Goal: Information Seeking & Learning: Learn about a topic

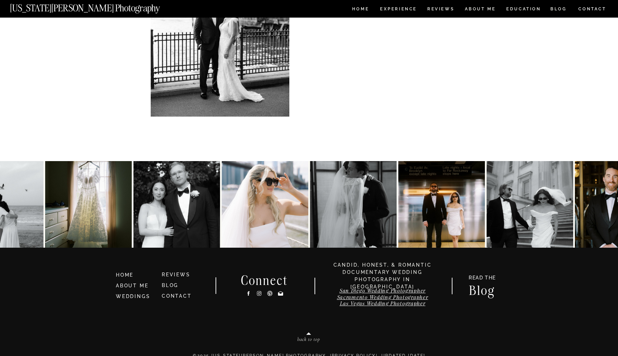
scroll to position [3482, 0]
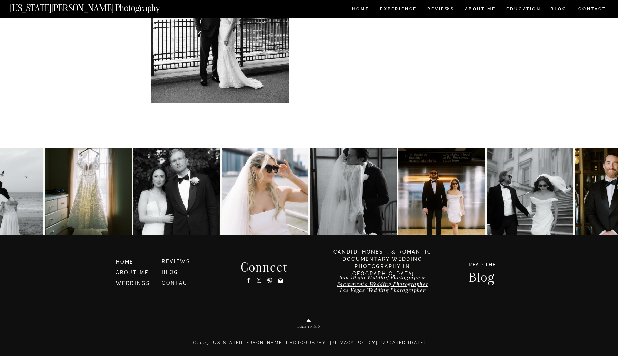
click at [281, 281] on icon at bounding box center [280, 280] width 5 height 4
click at [537, 191] on img at bounding box center [530, 191] width 87 height 87
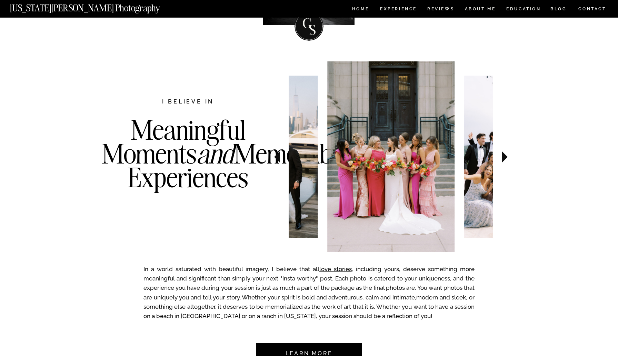
scroll to position [0, 0]
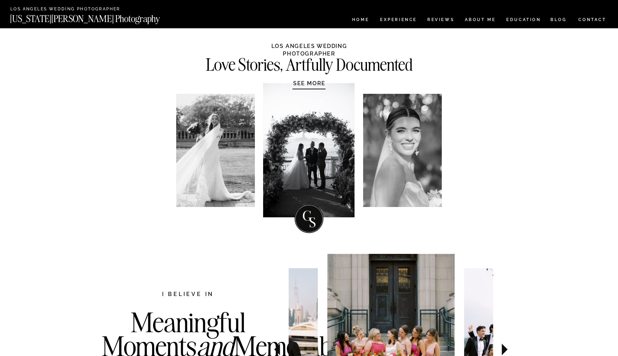
click at [583, 19] on nav "CONTACT" at bounding box center [592, 20] width 29 height 8
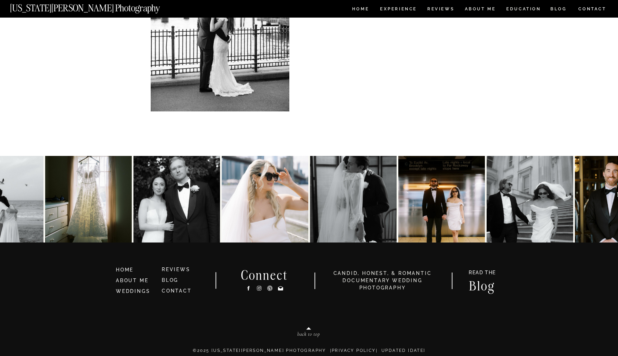
scroll to position [305, 0]
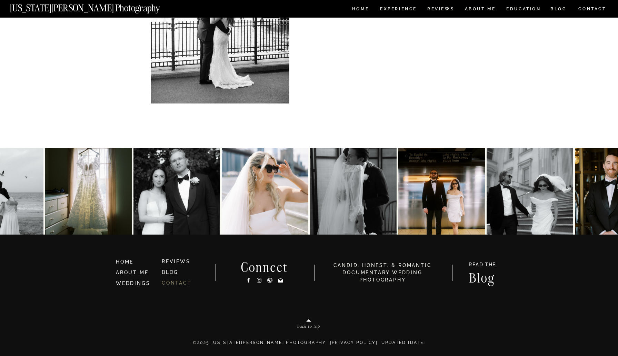
click at [180, 284] on link "CONTACT" at bounding box center [177, 283] width 30 height 6
click at [281, 281] on icon at bounding box center [280, 280] width 5 height 4
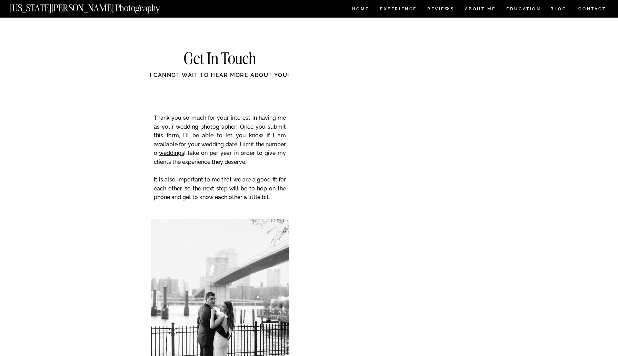
click at [98, 5] on nav "[US_STATE][PERSON_NAME] Photography" at bounding box center [96, 6] width 173 height 6
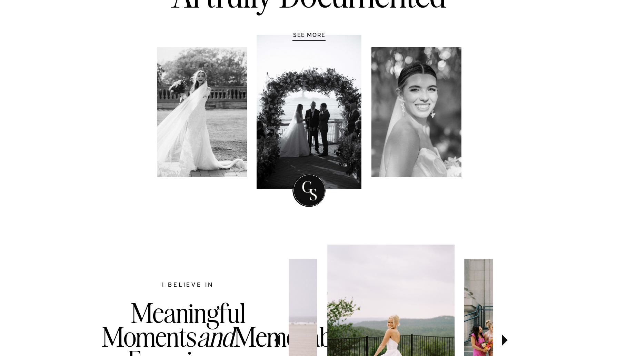
scroll to position [230, 0]
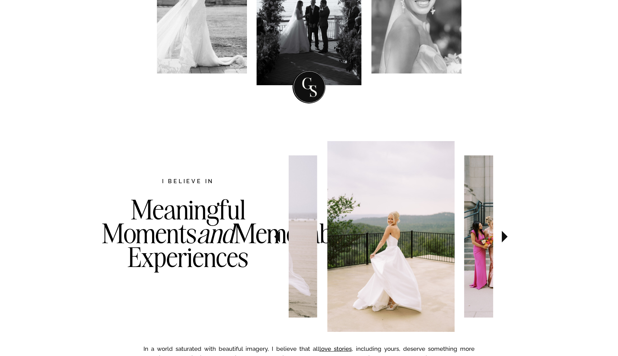
click at [506, 236] on icon at bounding box center [505, 237] width 6 height 12
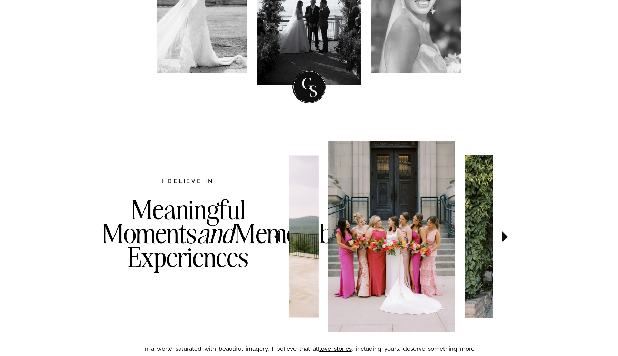
click at [506, 236] on icon at bounding box center [505, 237] width 6 height 12
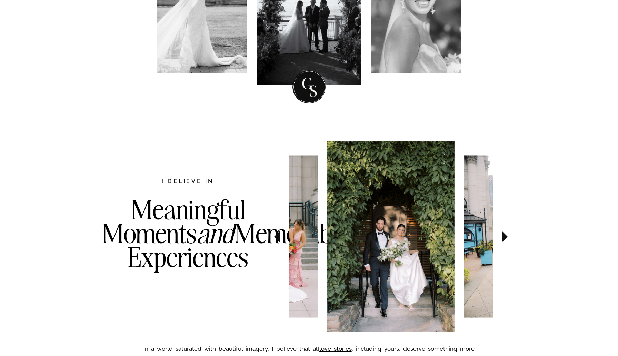
click at [506, 236] on icon at bounding box center [505, 237] width 6 height 12
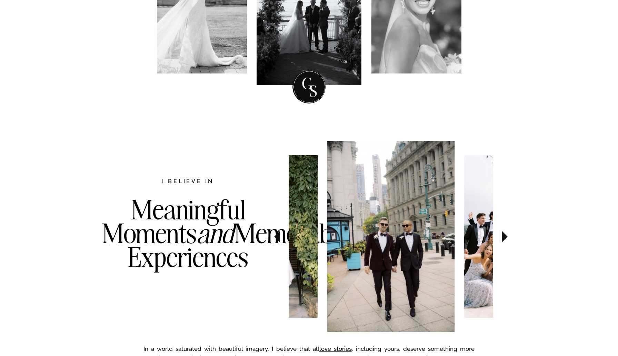
click at [506, 236] on icon at bounding box center [505, 237] width 6 height 12
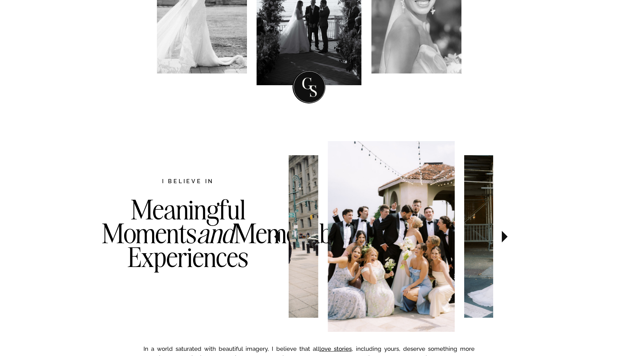
click at [506, 236] on icon at bounding box center [505, 237] width 6 height 12
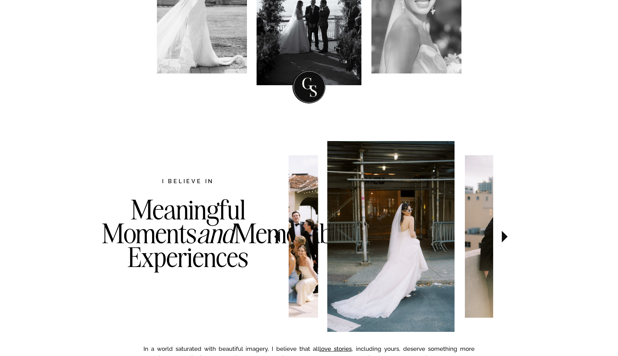
click at [506, 236] on icon at bounding box center [505, 237] width 6 height 12
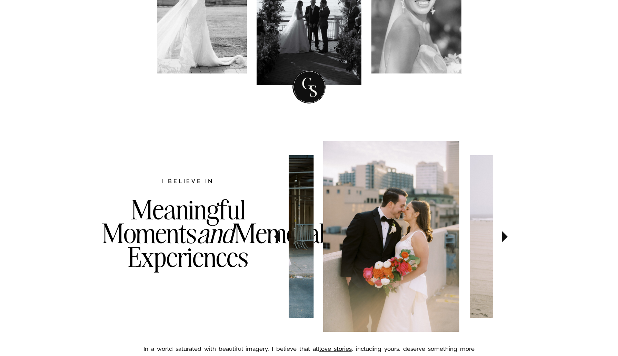
click at [506, 236] on icon at bounding box center [505, 237] width 6 height 12
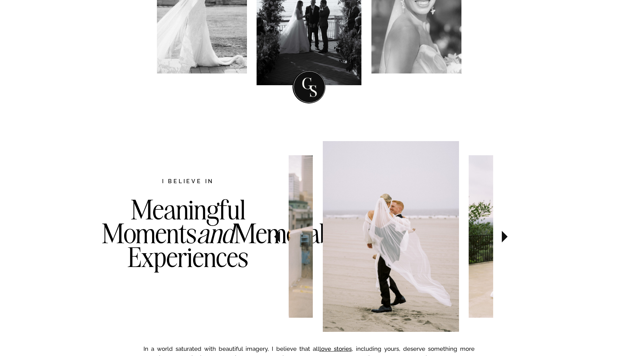
click at [506, 236] on icon at bounding box center [505, 237] width 6 height 12
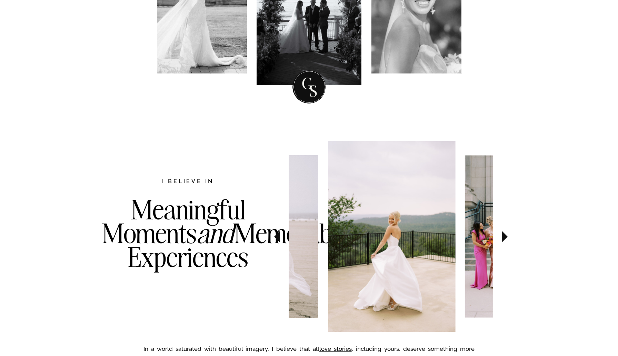
click at [506, 236] on icon at bounding box center [505, 237] width 6 height 12
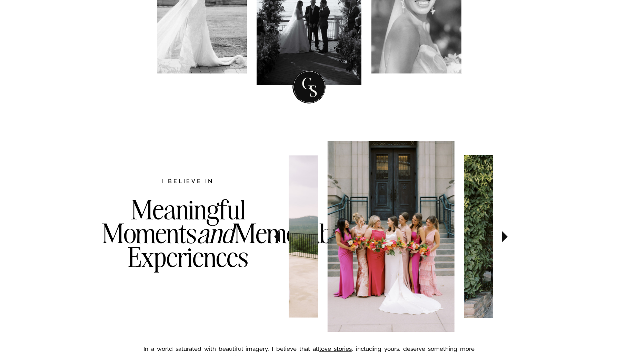
click at [506, 236] on icon at bounding box center [505, 237] width 6 height 12
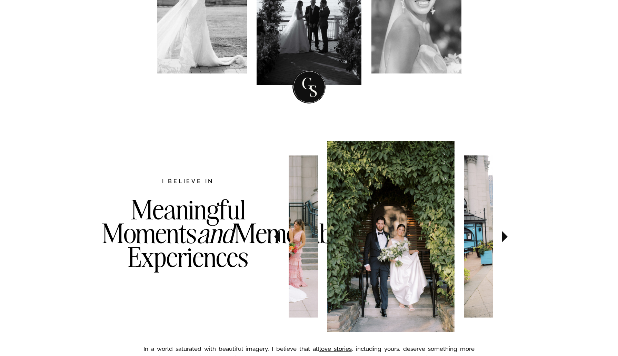
click at [506, 237] on icon at bounding box center [505, 237] width 6 height 12
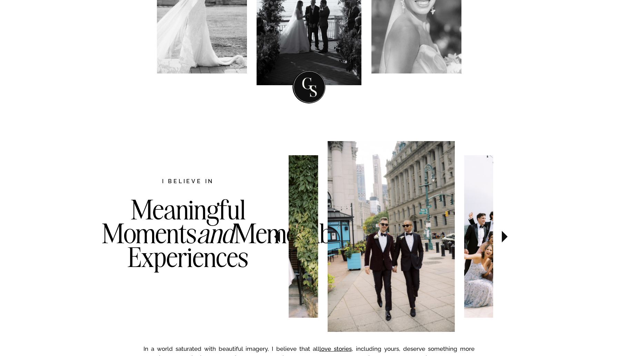
click at [506, 237] on icon at bounding box center [505, 237] width 6 height 12
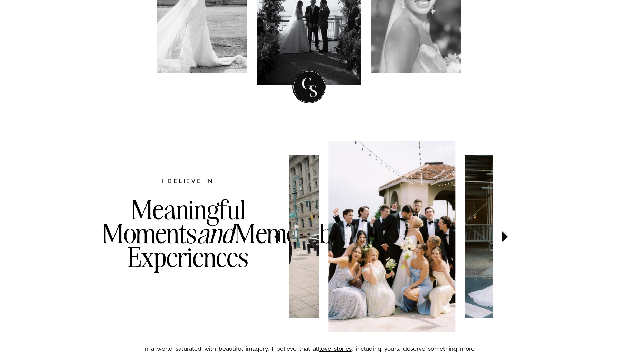
click at [506, 237] on icon at bounding box center [505, 237] width 6 height 12
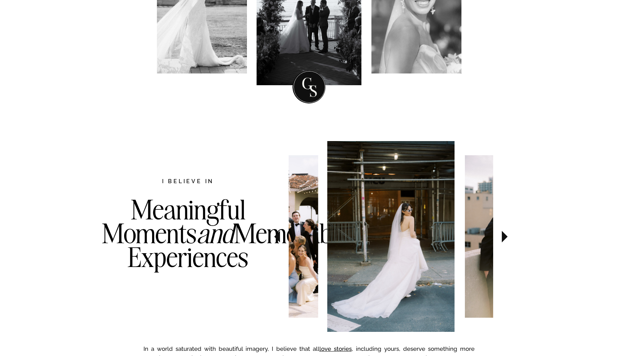
click at [506, 237] on icon at bounding box center [505, 237] width 6 height 12
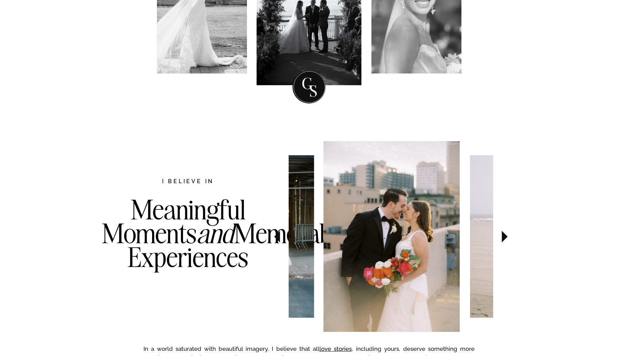
click at [506, 237] on icon at bounding box center [505, 237] width 6 height 12
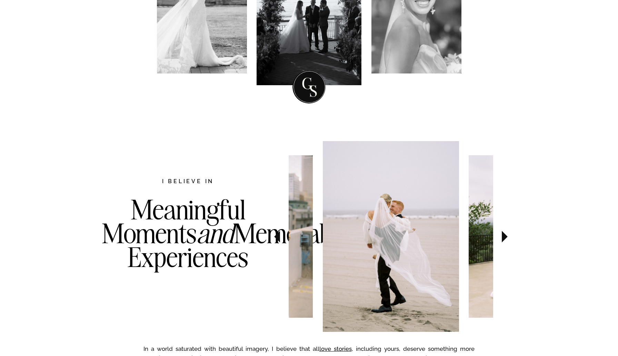
click at [506, 237] on icon at bounding box center [505, 237] width 6 height 12
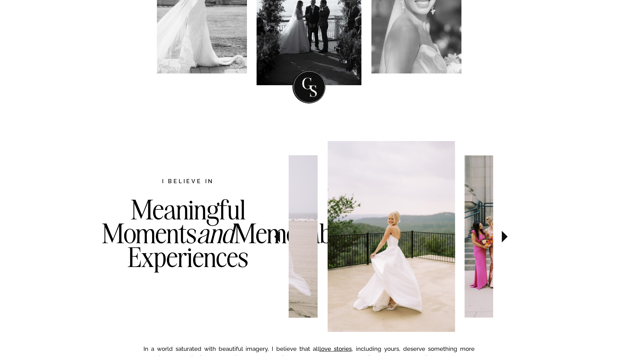
click at [506, 237] on icon at bounding box center [505, 237] width 6 height 12
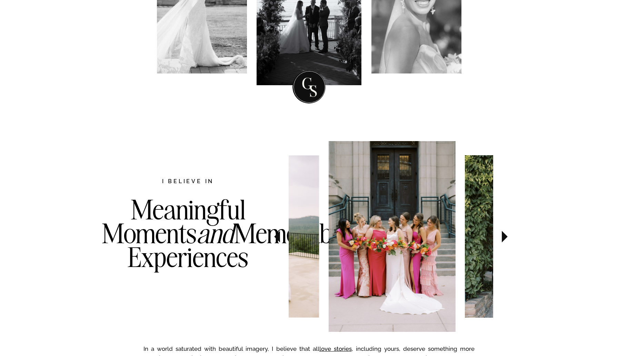
click at [506, 237] on icon at bounding box center [505, 237] width 6 height 12
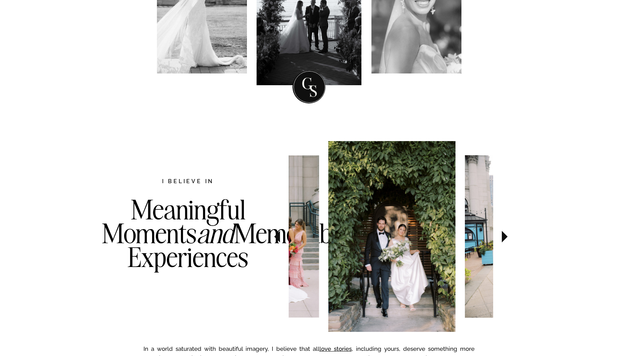
click at [506, 237] on icon at bounding box center [505, 237] width 6 height 12
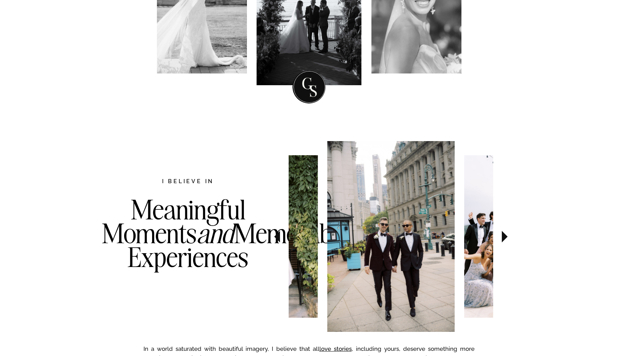
click at [506, 237] on icon at bounding box center [505, 237] width 6 height 12
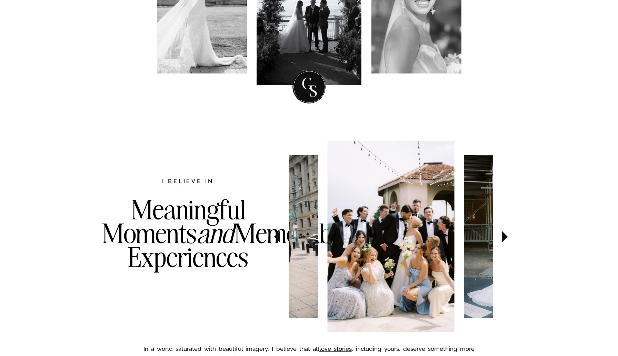
click at [506, 237] on icon at bounding box center [505, 237] width 6 height 12
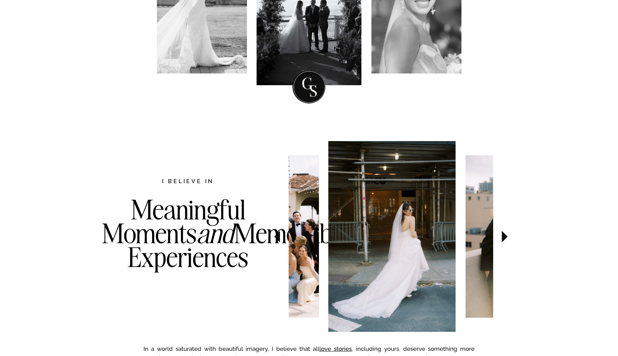
click at [506, 237] on icon at bounding box center [505, 237] width 6 height 12
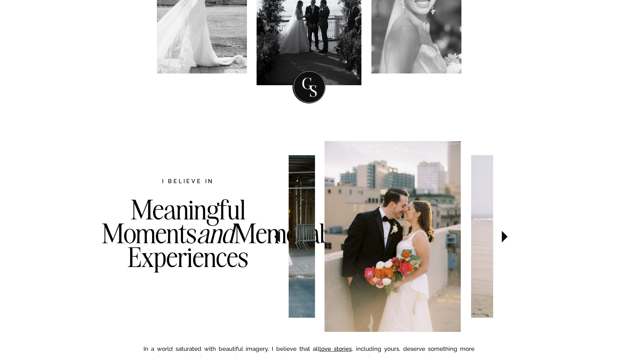
click at [506, 237] on icon at bounding box center [505, 237] width 6 height 12
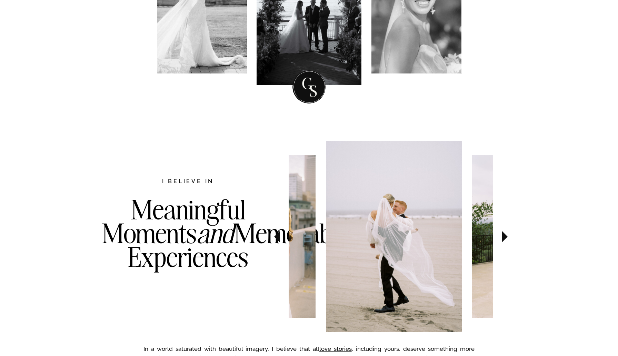
click at [506, 237] on icon at bounding box center [505, 237] width 6 height 12
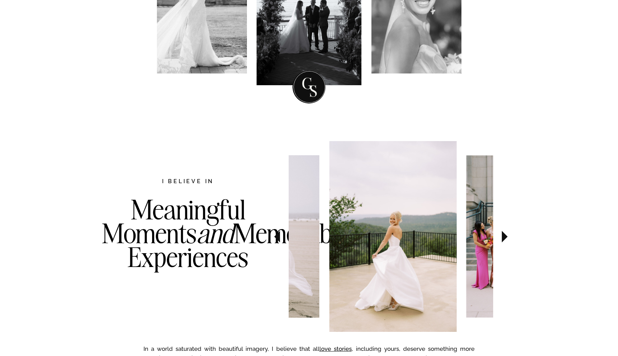
click at [506, 237] on icon at bounding box center [505, 237] width 6 height 12
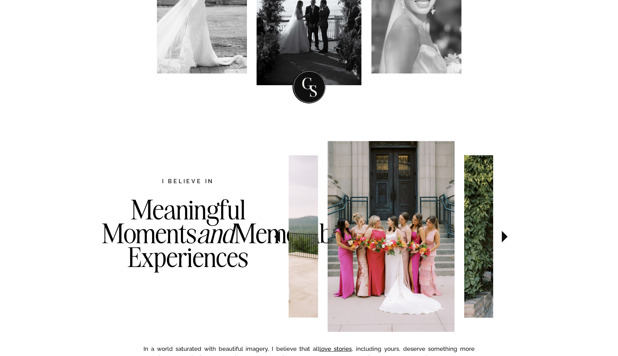
click at [506, 237] on icon at bounding box center [505, 237] width 6 height 12
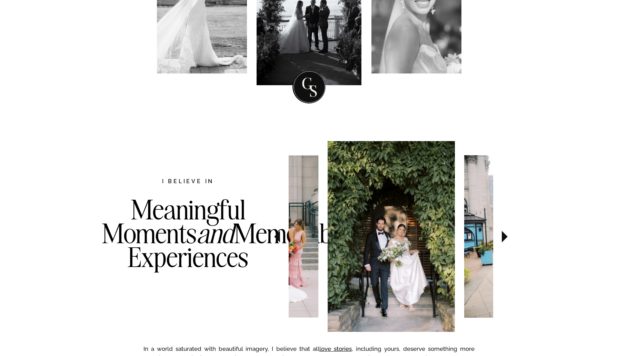
click at [506, 237] on icon at bounding box center [505, 237] width 6 height 12
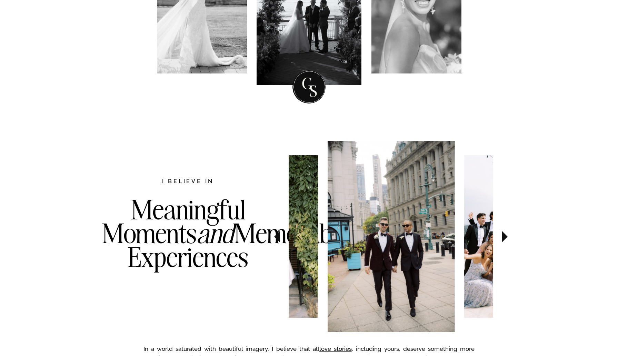
click at [506, 237] on icon at bounding box center [505, 237] width 6 height 12
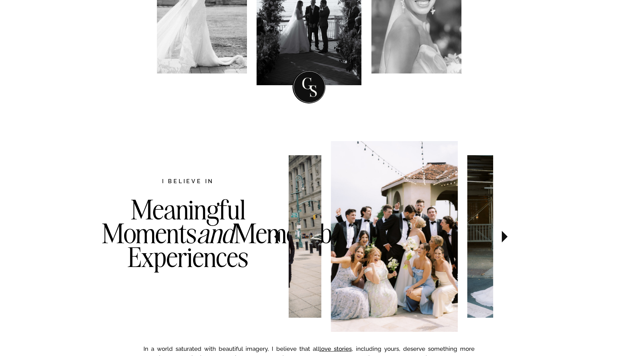
click at [506, 237] on icon at bounding box center [505, 237] width 6 height 12
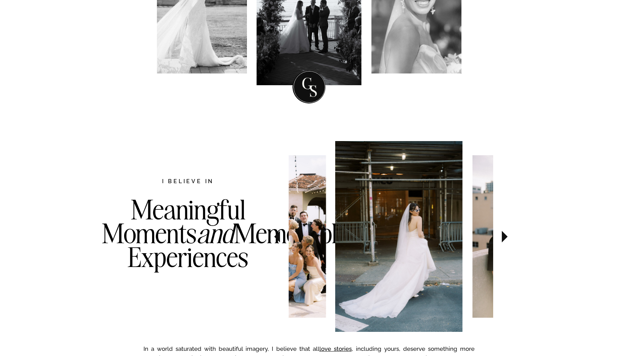
click at [506, 237] on icon at bounding box center [505, 237] width 6 height 12
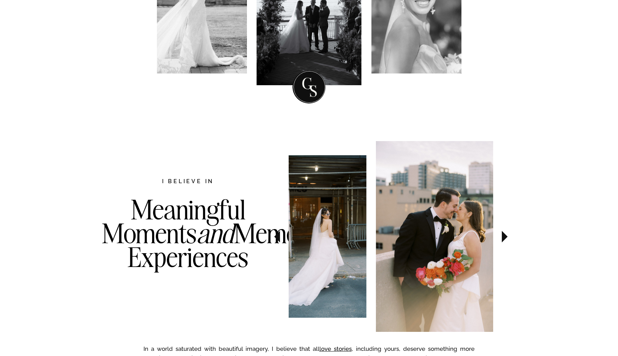
click at [506, 237] on icon at bounding box center [505, 237] width 6 height 12
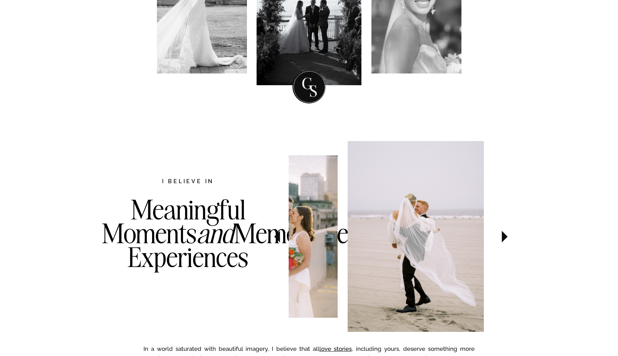
click at [506, 237] on icon at bounding box center [505, 237] width 6 height 12
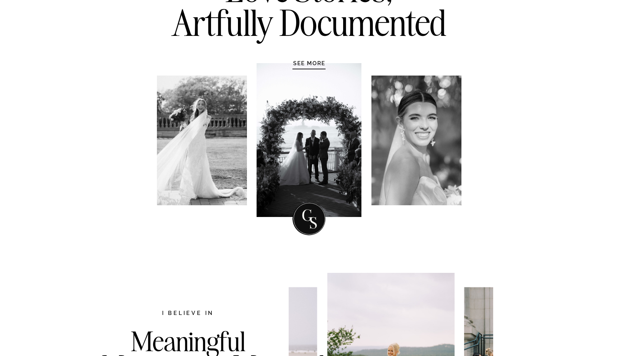
scroll to position [0, 0]
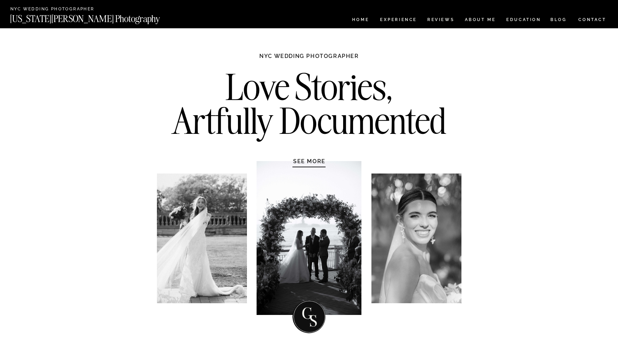
click at [318, 160] on h1 "SEE MORE" at bounding box center [310, 161] width 66 height 7
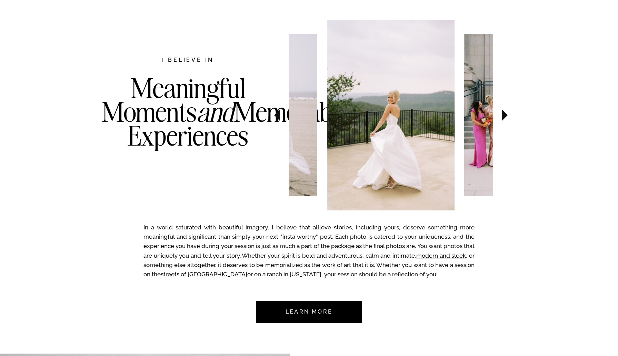
scroll to position [356, 0]
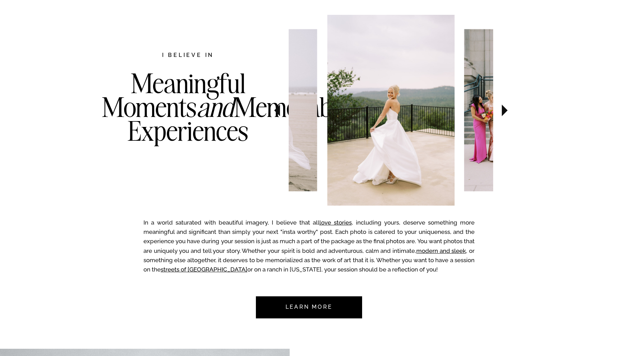
click at [504, 111] on icon at bounding box center [505, 111] width 6 height 12
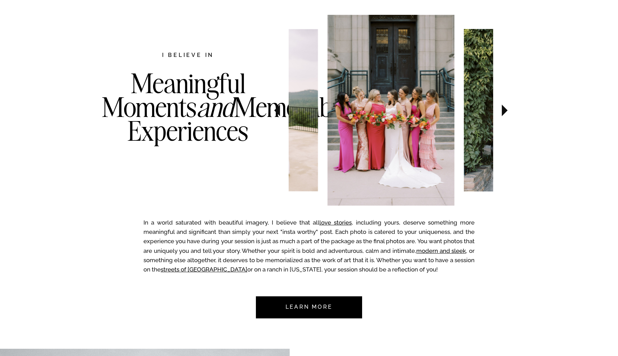
click at [504, 111] on icon at bounding box center [505, 111] width 6 height 12
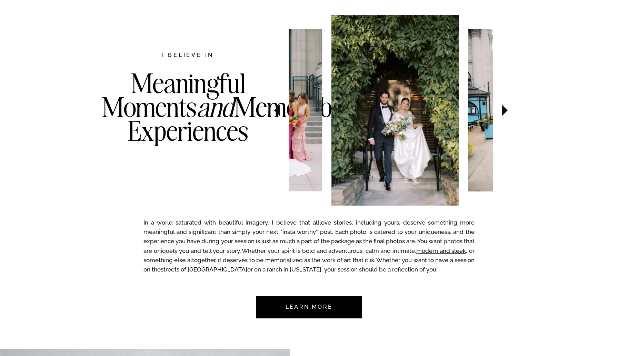
click at [504, 111] on icon at bounding box center [505, 111] width 6 height 12
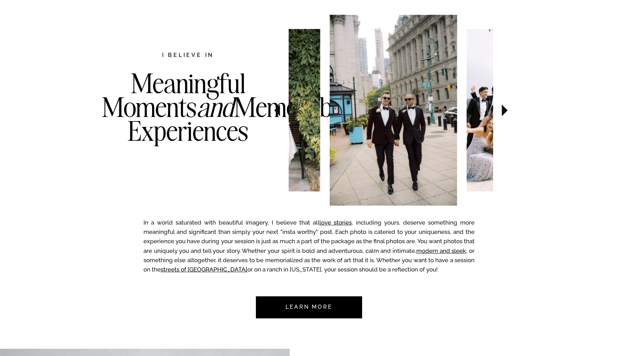
click at [504, 111] on icon at bounding box center [505, 111] width 6 height 12
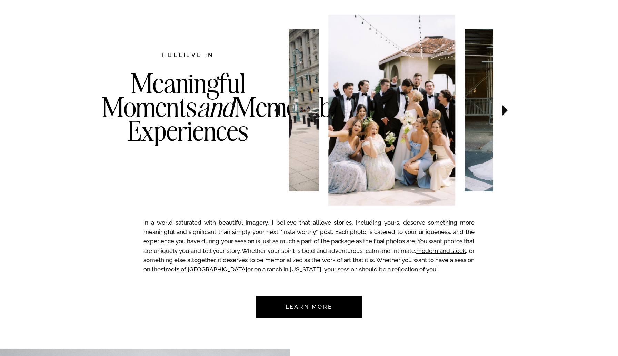
click at [504, 111] on icon at bounding box center [505, 111] width 6 height 12
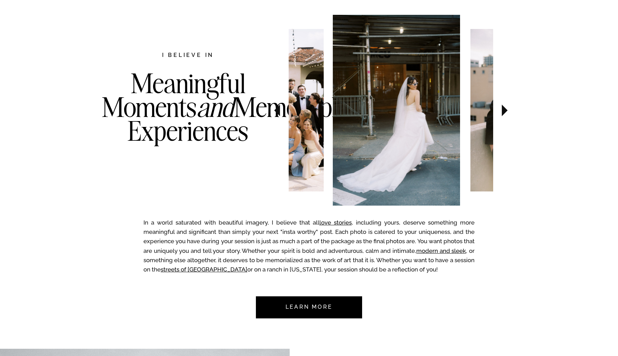
click at [504, 111] on icon at bounding box center [505, 111] width 6 height 12
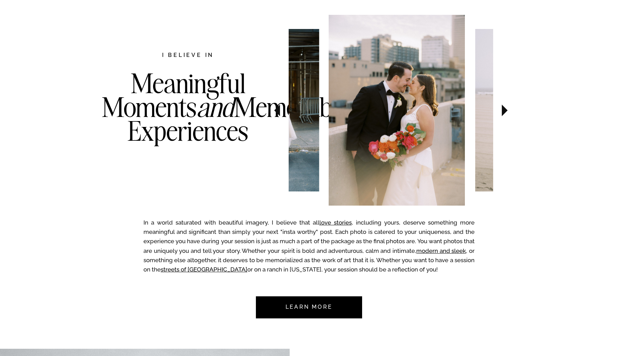
click at [504, 111] on icon at bounding box center [505, 111] width 6 height 12
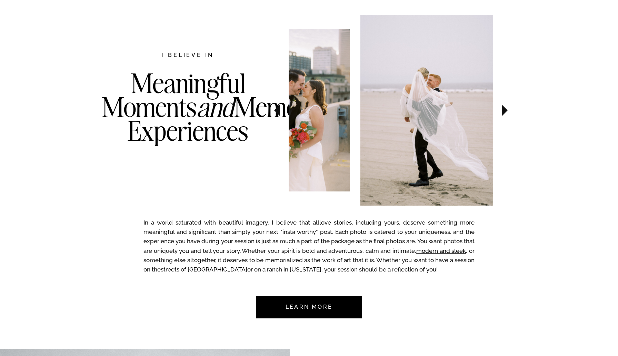
click at [504, 111] on icon at bounding box center [505, 111] width 6 height 12
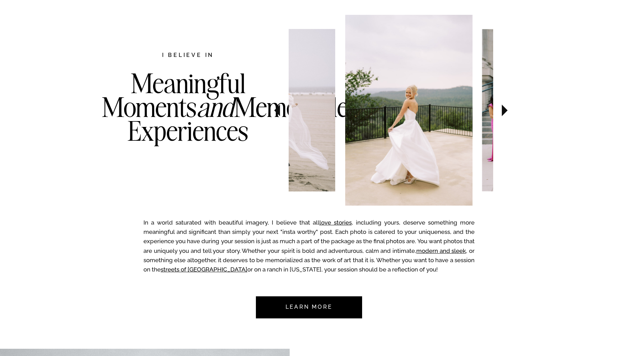
click at [504, 111] on icon at bounding box center [505, 111] width 6 height 12
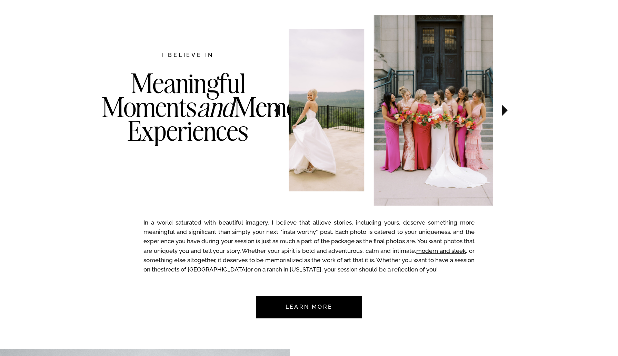
click at [504, 111] on icon at bounding box center [505, 111] width 6 height 12
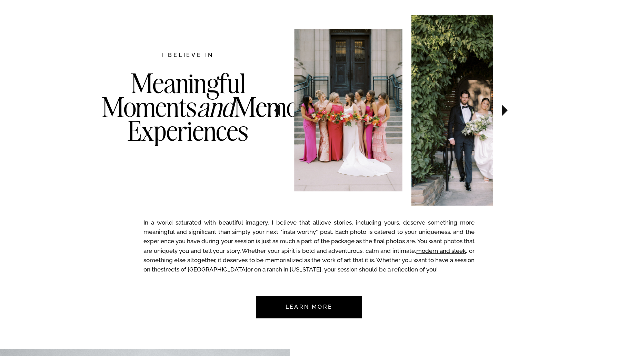
click at [504, 111] on icon at bounding box center [505, 111] width 6 height 12
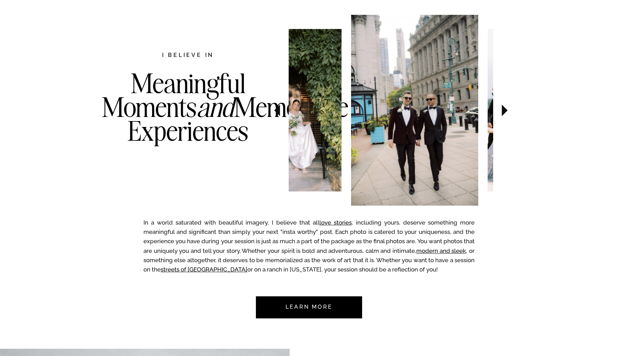
click at [504, 111] on icon at bounding box center [505, 111] width 6 height 12
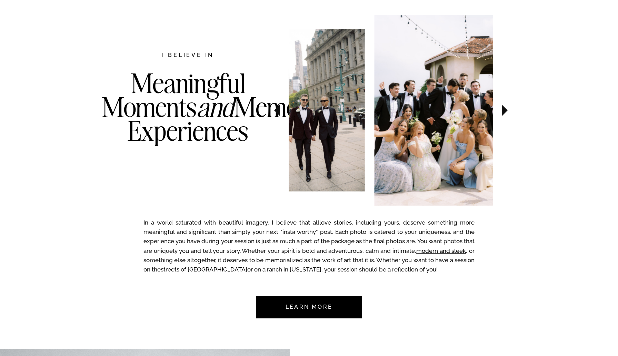
click at [504, 111] on icon at bounding box center [505, 111] width 6 height 12
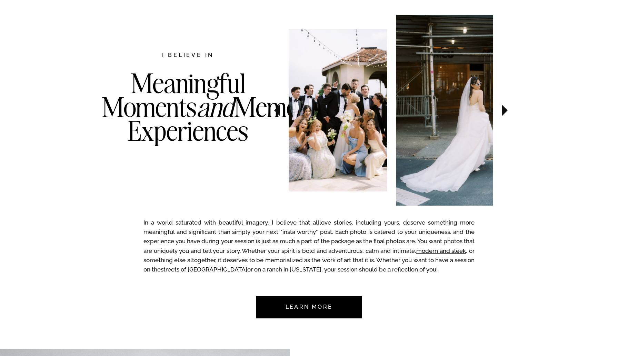
click at [504, 111] on icon at bounding box center [505, 111] width 6 height 12
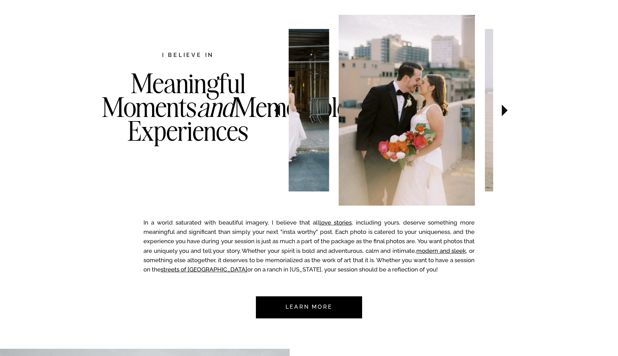
click at [504, 111] on icon at bounding box center [505, 111] width 6 height 12
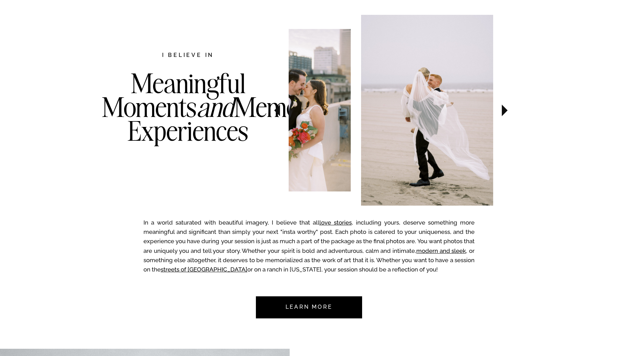
click at [504, 111] on icon at bounding box center [505, 111] width 6 height 12
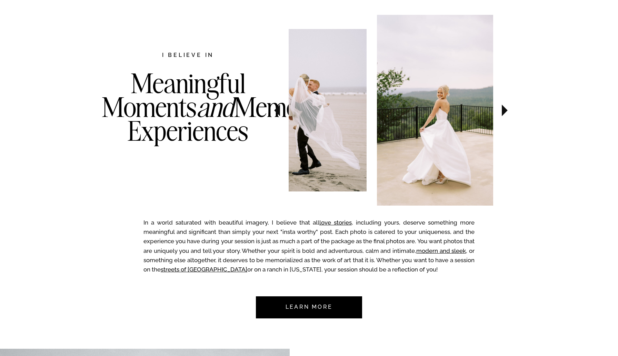
click at [504, 111] on icon at bounding box center [505, 111] width 6 height 12
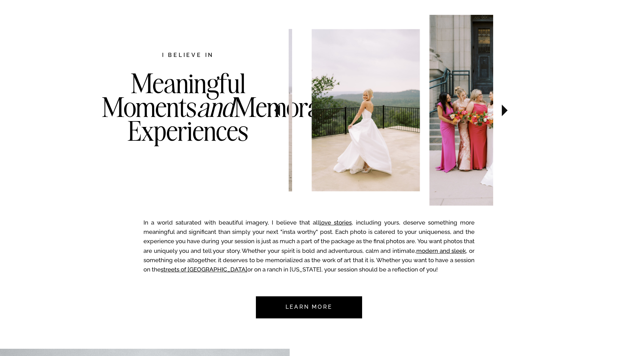
click at [504, 111] on icon at bounding box center [505, 111] width 6 height 12
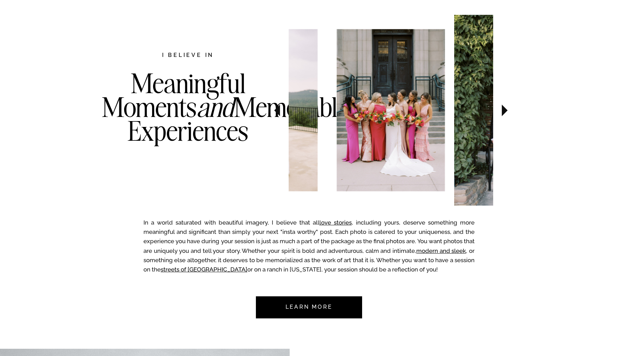
click at [504, 111] on icon at bounding box center [505, 111] width 6 height 12
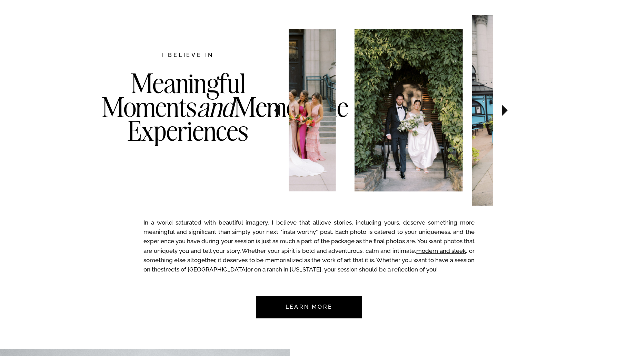
click at [504, 111] on icon at bounding box center [505, 111] width 6 height 12
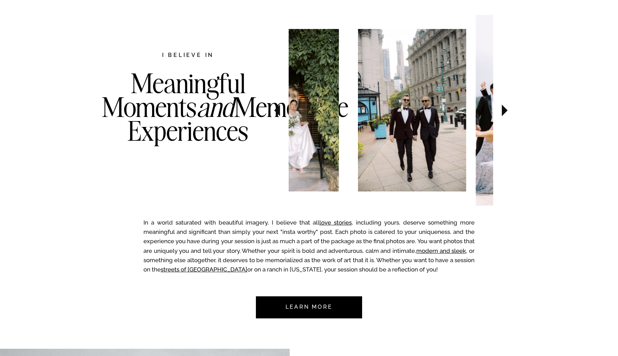
click at [504, 111] on icon at bounding box center [505, 111] width 6 height 12
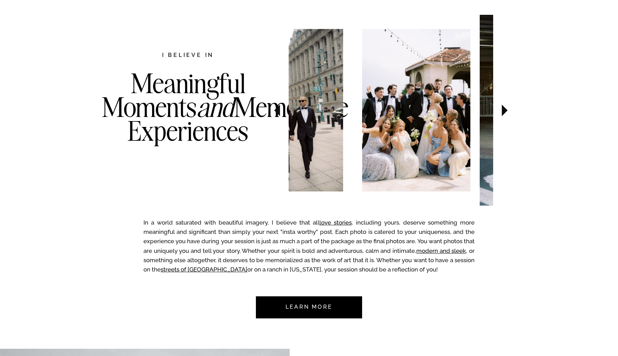
click at [504, 111] on icon at bounding box center [505, 111] width 6 height 12
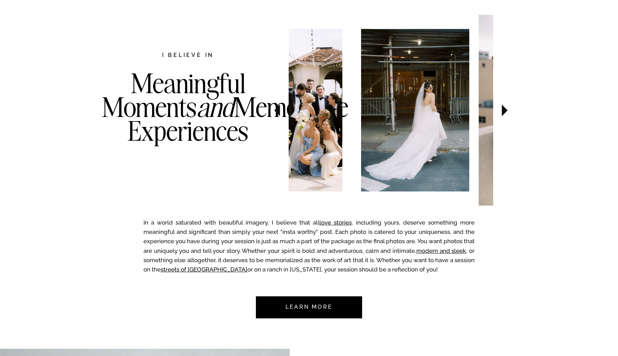
click at [504, 111] on icon at bounding box center [505, 111] width 6 height 12
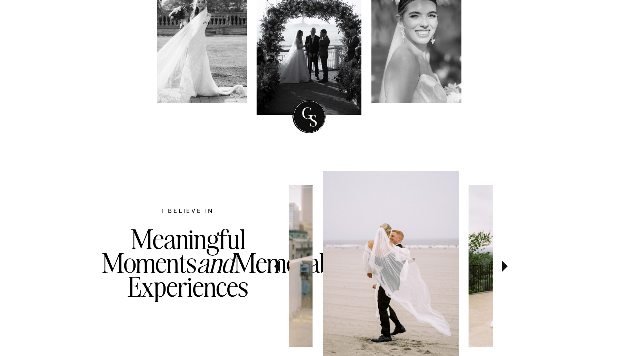
scroll to position [0, 0]
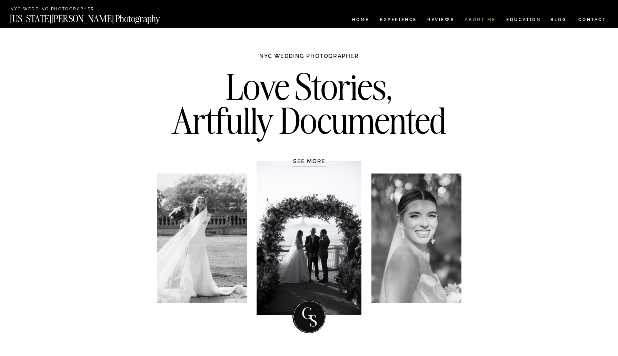
click at [483, 21] on nav "ABOUT ME" at bounding box center [480, 21] width 31 height 6
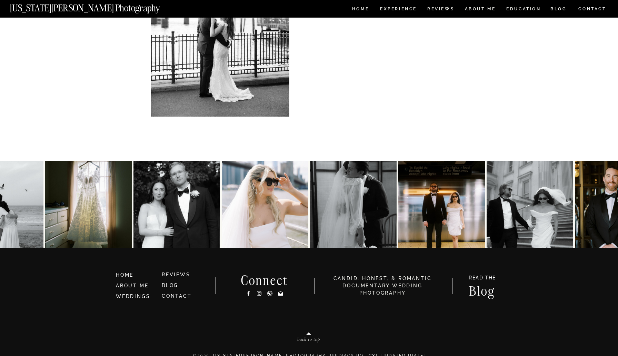
scroll to position [1426, 0]
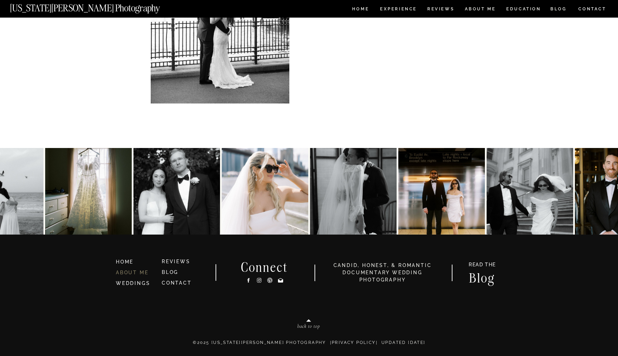
click at [141, 274] on link "ABOUT ME" at bounding box center [132, 273] width 32 height 6
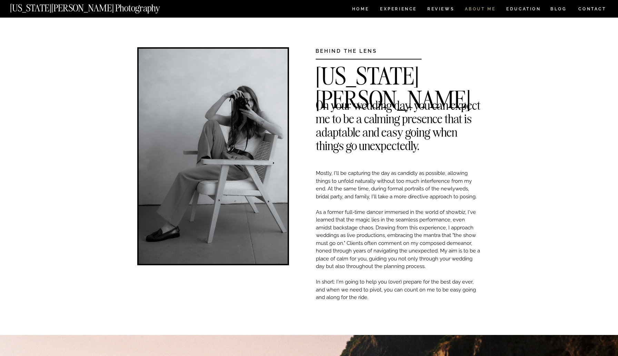
click at [479, 10] on nav "ABOUT ME" at bounding box center [480, 10] width 31 height 6
click at [365, 10] on nav "HOME" at bounding box center [361, 10] width 20 height 6
